Goal: Communication & Community: Answer question/provide support

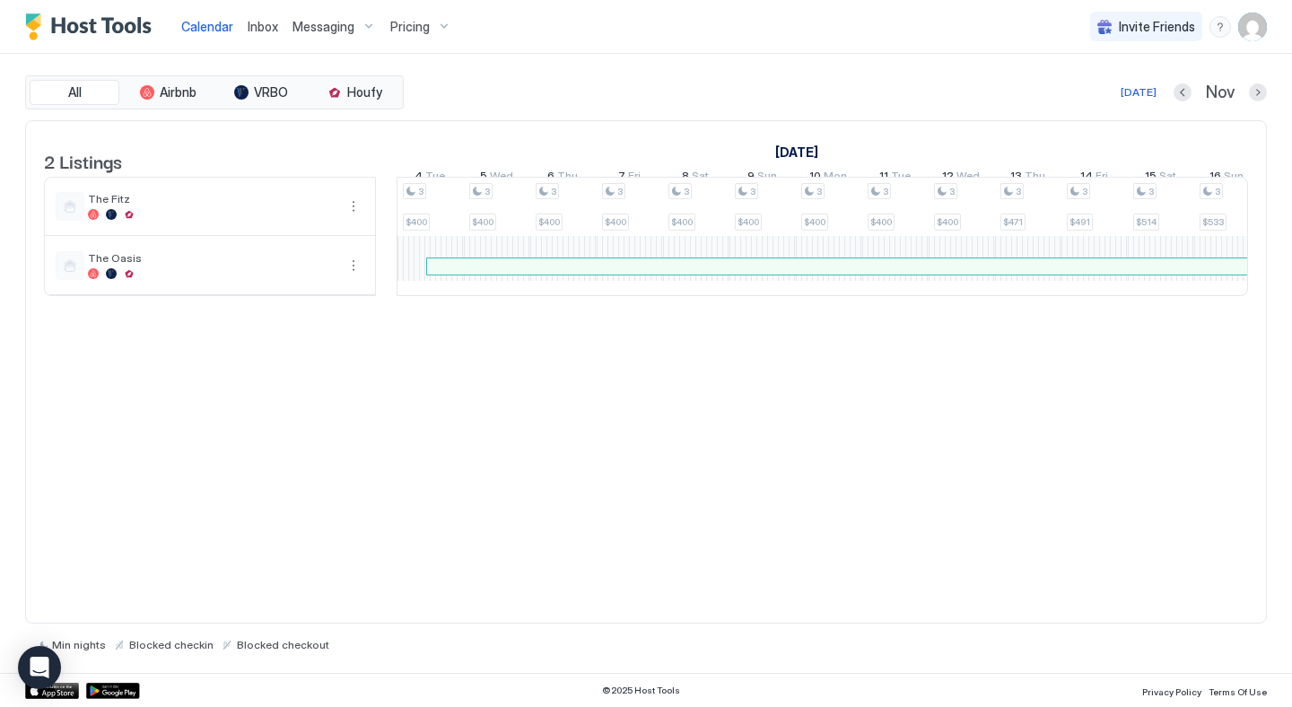
scroll to position [0, 1047]
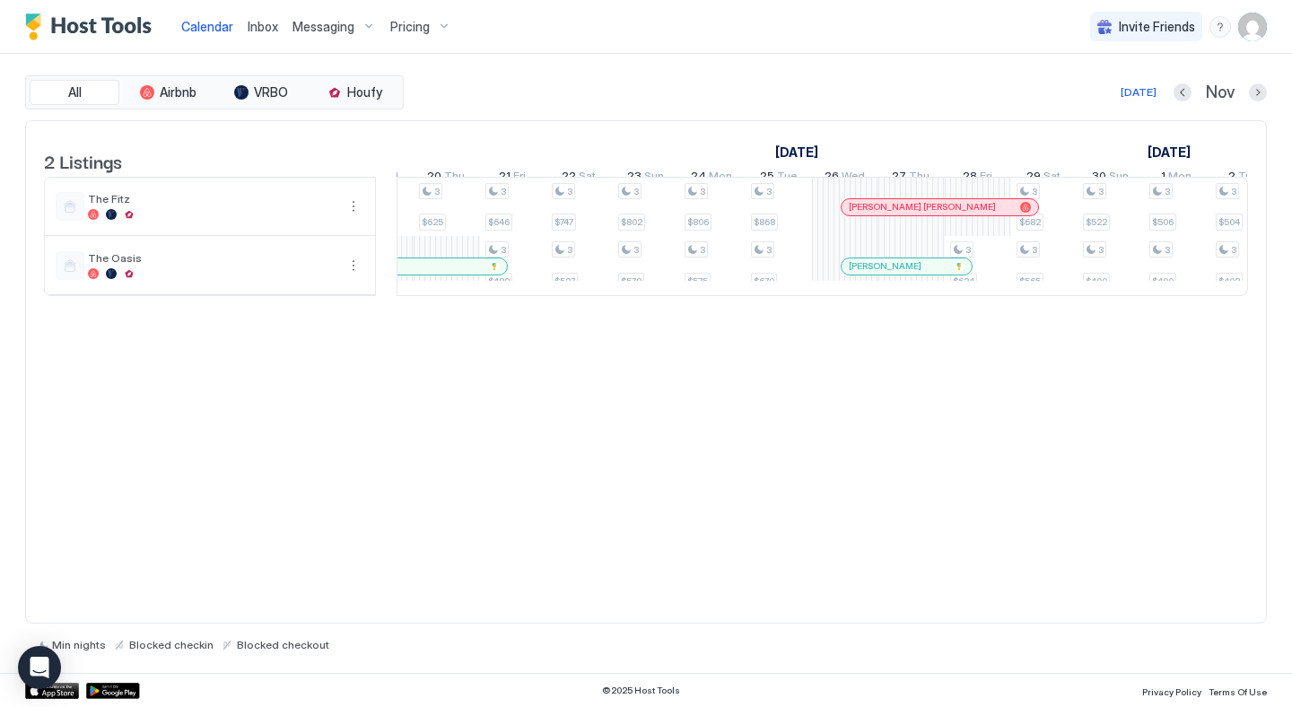
click at [267, 31] on span "Inbox" at bounding box center [263, 26] width 31 height 15
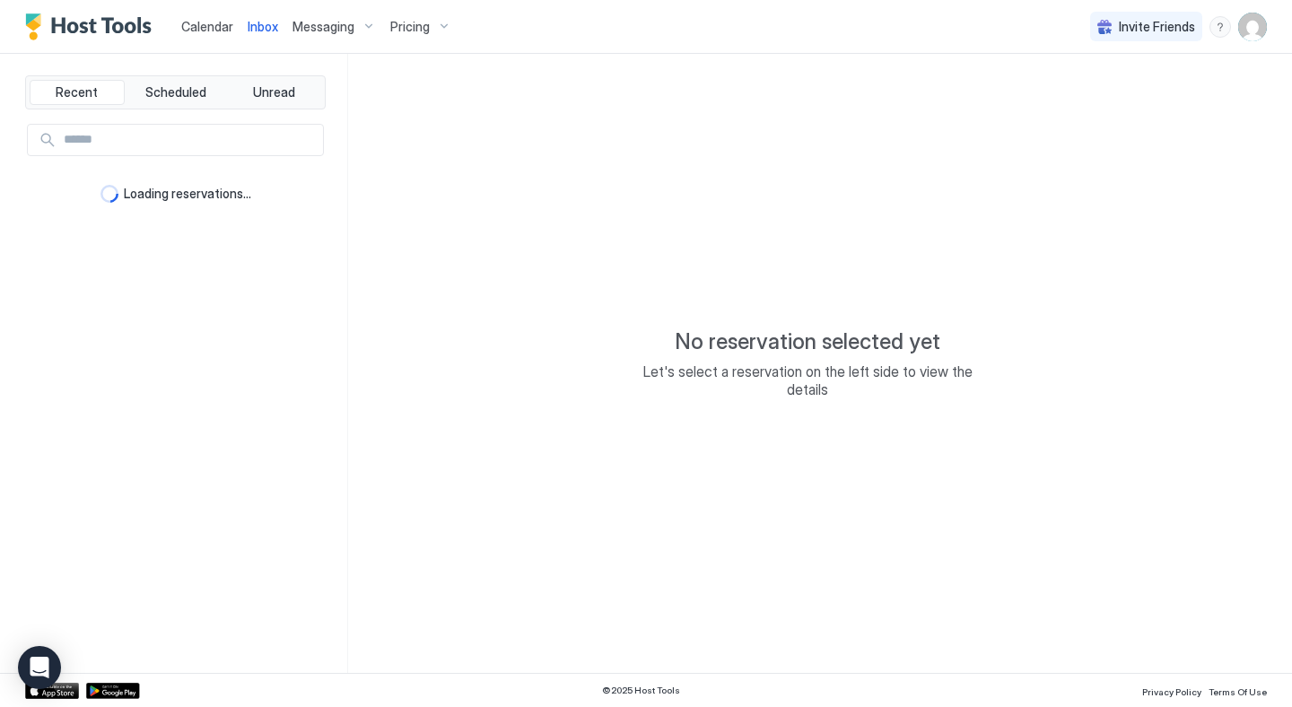
type textarea "*"
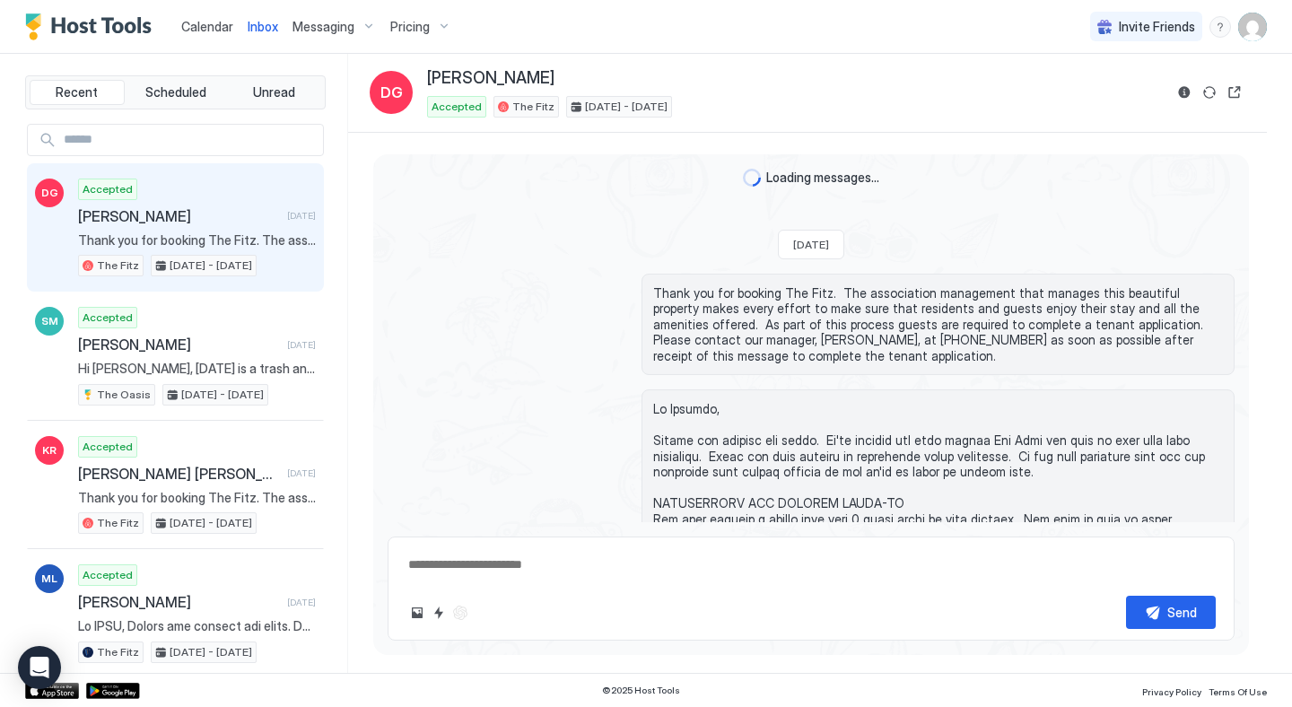
scroll to position [2362, 0]
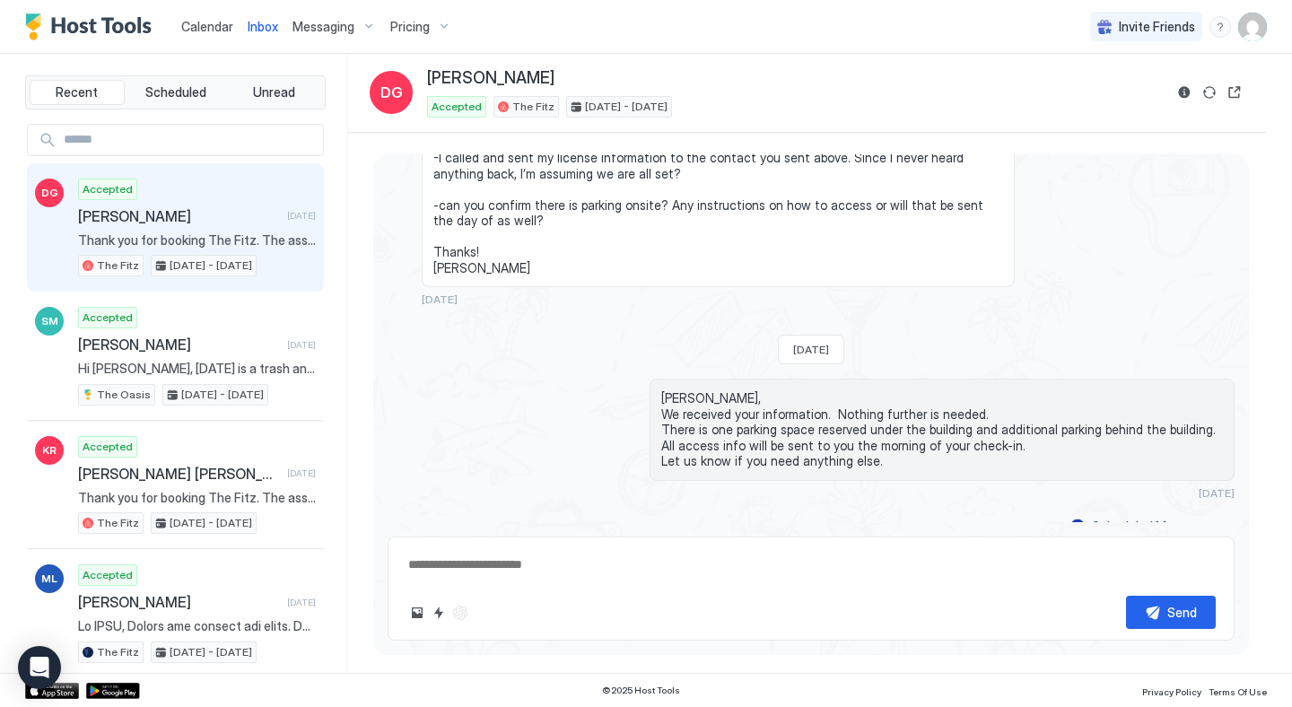
click at [222, 27] on span "Calendar" at bounding box center [207, 26] width 52 height 15
